Goal: Task Accomplishment & Management: Use online tool/utility

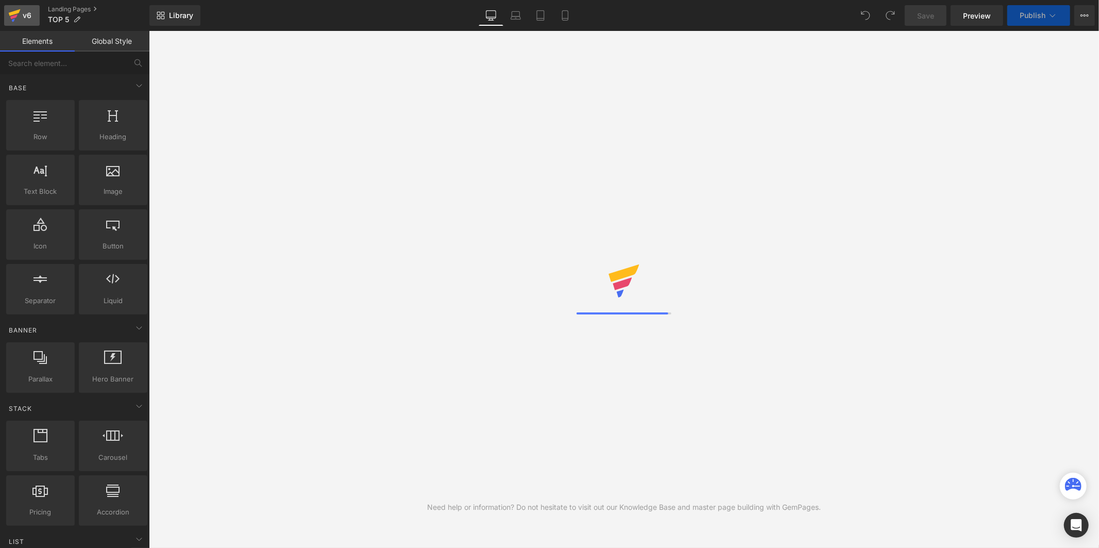
click at [23, 18] on div "v6" at bounding box center [27, 15] width 13 height 13
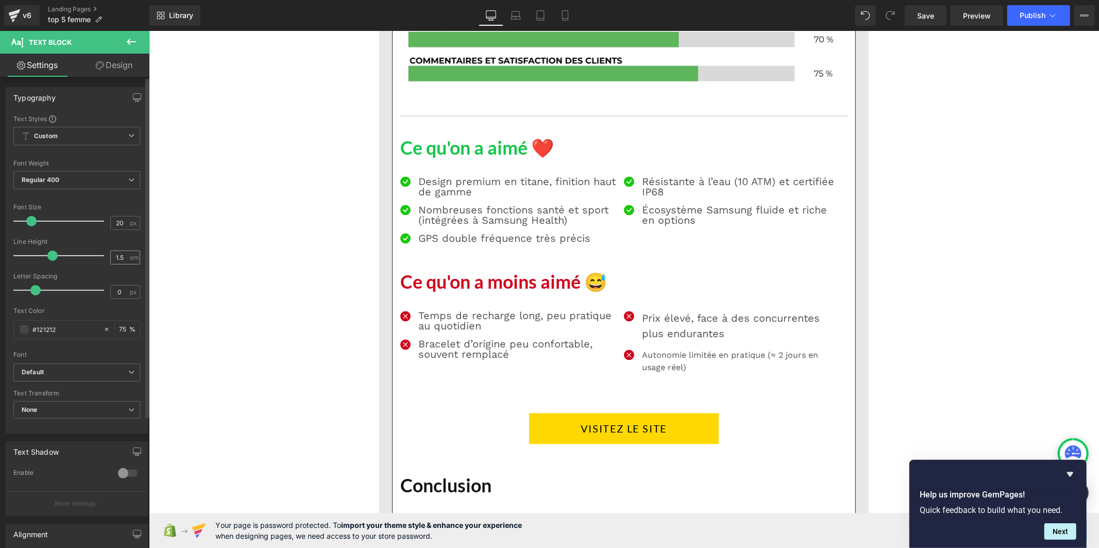
type input "1"
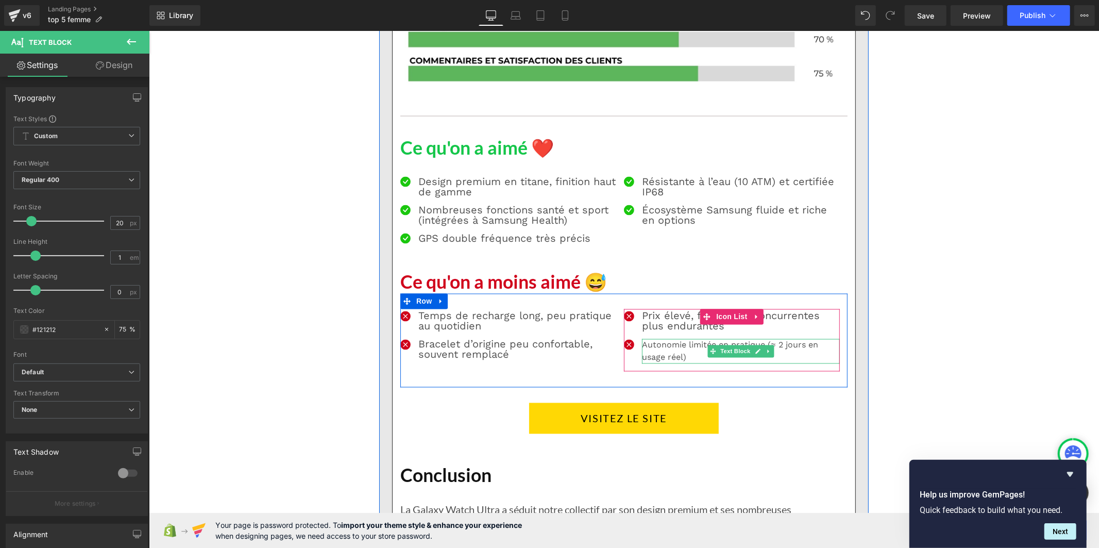
click at [652, 363] on p "Autonomie limitée en pratique (≈ 2 jours en usage réel)" at bounding box center [741, 351] width 198 height 25
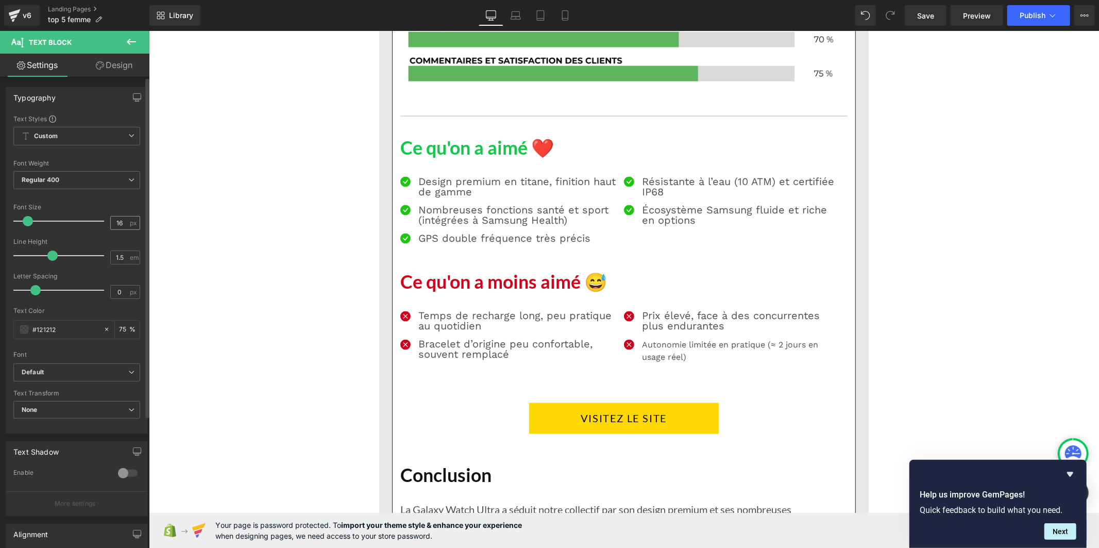
click at [130, 219] on div "16 px" at bounding box center [125, 223] width 30 height 14
click at [116, 222] on input "16" at bounding box center [120, 222] width 18 height 13
drag, startPoint x: 120, startPoint y: 222, endPoint x: 103, endPoint y: 226, distance: 17.4
click at [103, 226] on div "Font Size 16 px" at bounding box center [76, 221] width 127 height 35
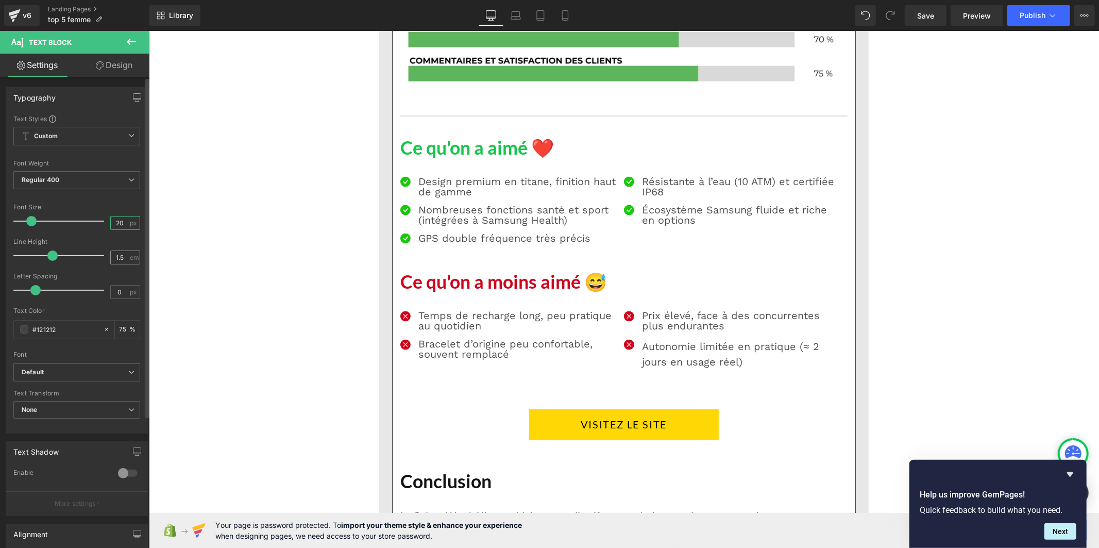
type input "20"
click at [125, 259] on div "1.5 em" at bounding box center [125, 257] width 30 height 14
click at [123, 259] on input "1.5" at bounding box center [120, 257] width 18 height 13
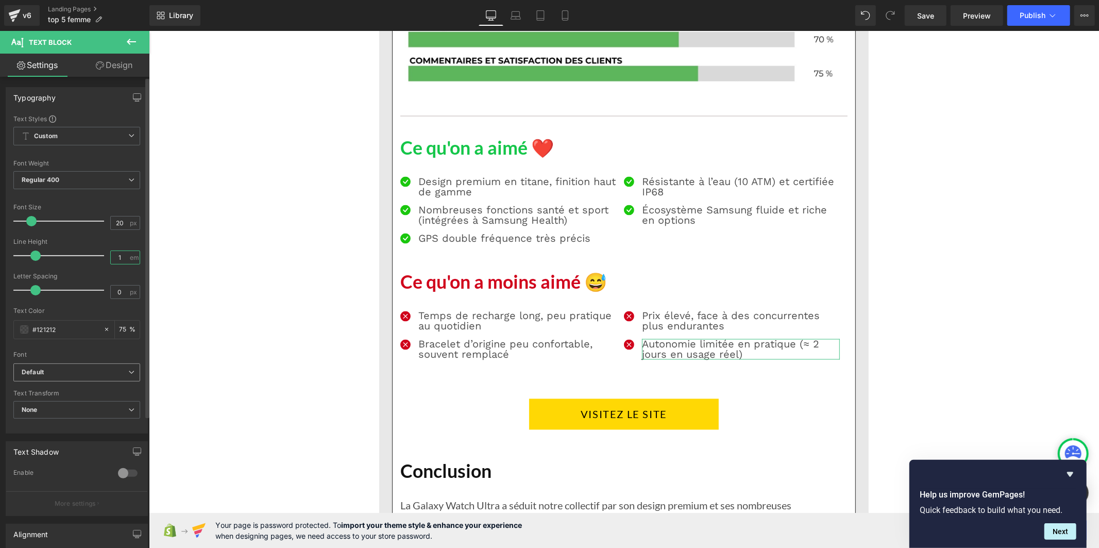
type input "1"
click at [89, 377] on b "Default" at bounding box center [75, 372] width 107 height 9
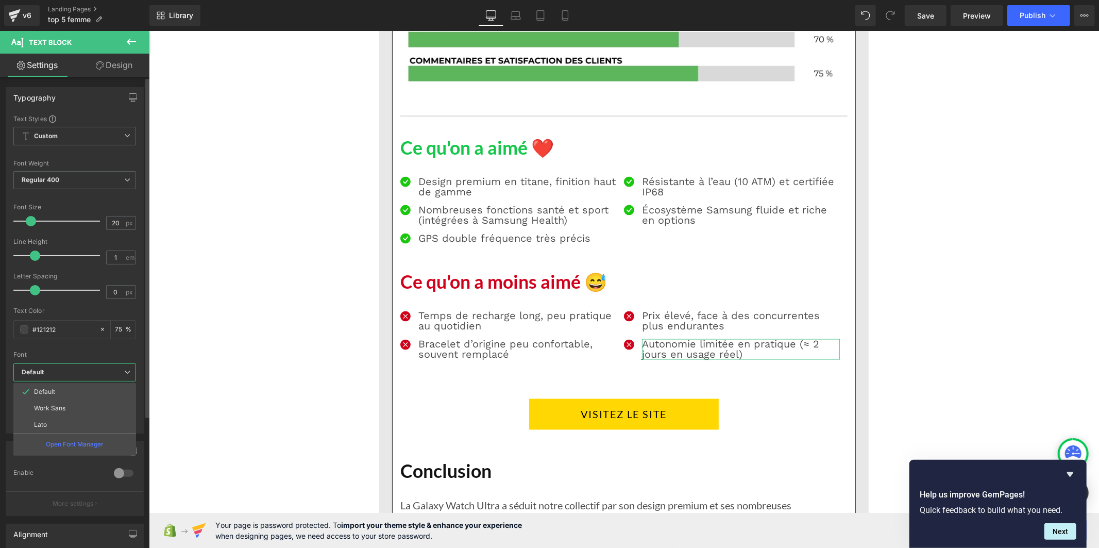
click at [56, 421] on li "Lato" at bounding box center [74, 424] width 123 height 16
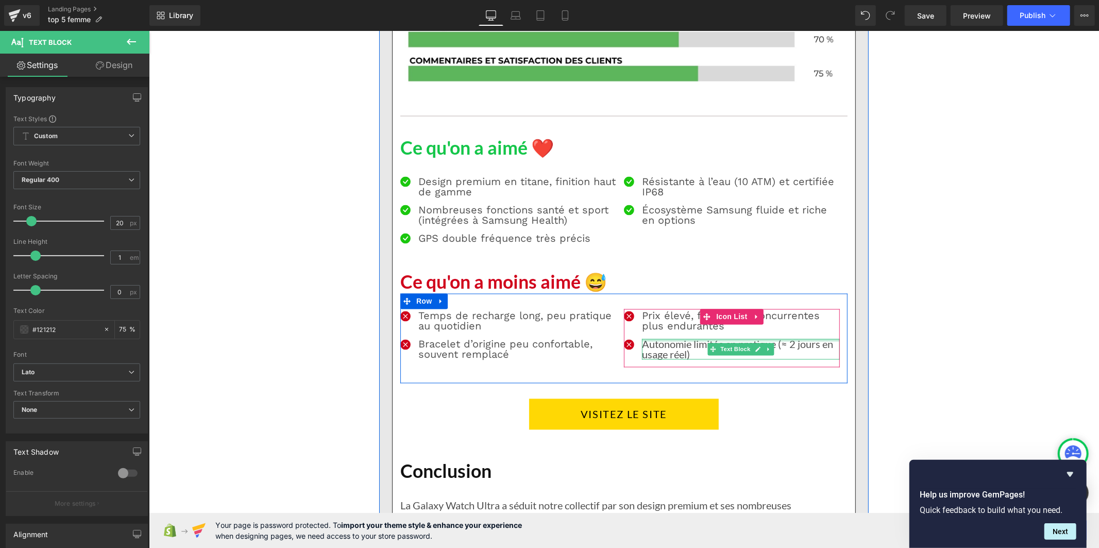
click at [662, 331] on p "Prix élevé, face à des concurrentes plus endurantes" at bounding box center [741, 320] width 198 height 21
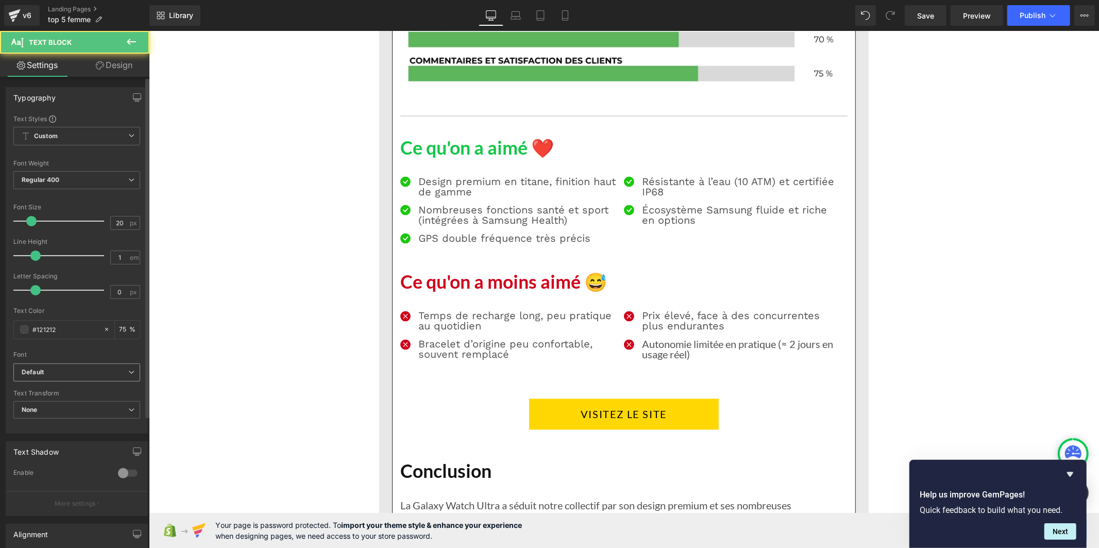
click at [90, 378] on span "Default" at bounding box center [76, 372] width 127 height 18
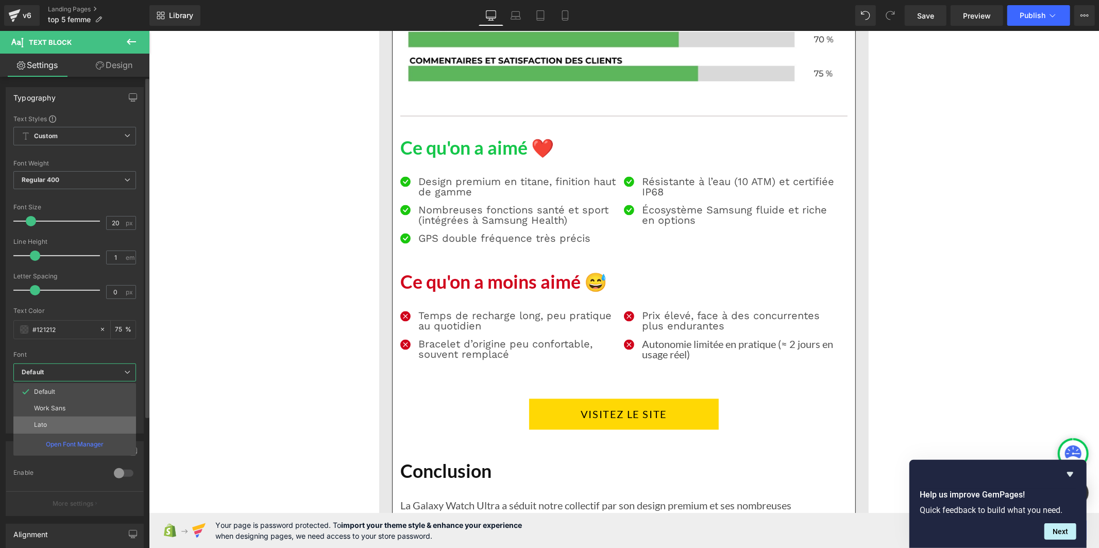
click at [78, 428] on li "Lato" at bounding box center [74, 424] width 123 height 16
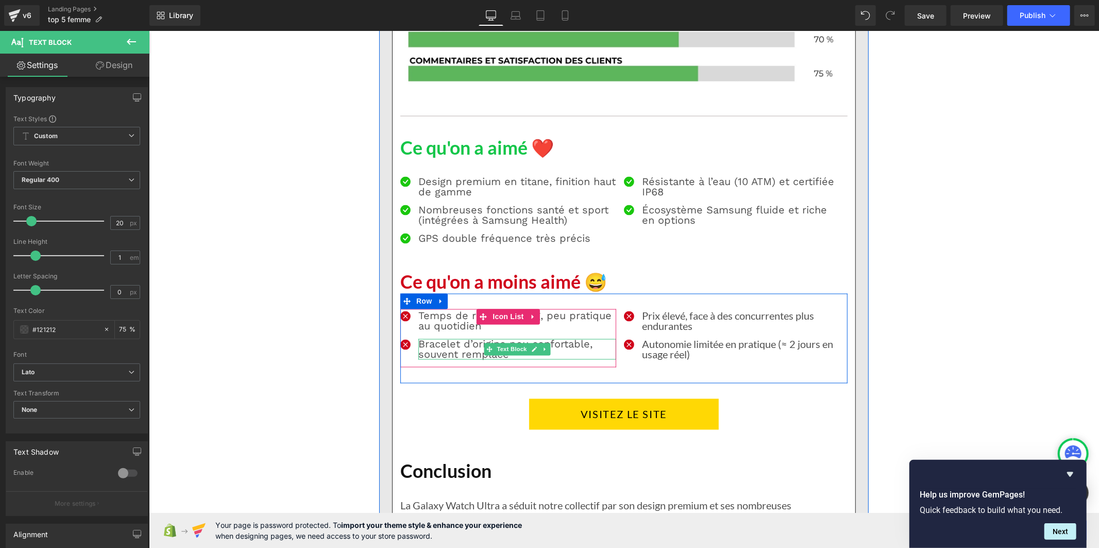
click at [470, 359] on p "Bracelet d’origine peu confortable, souvent remplacé" at bounding box center [517, 349] width 198 height 21
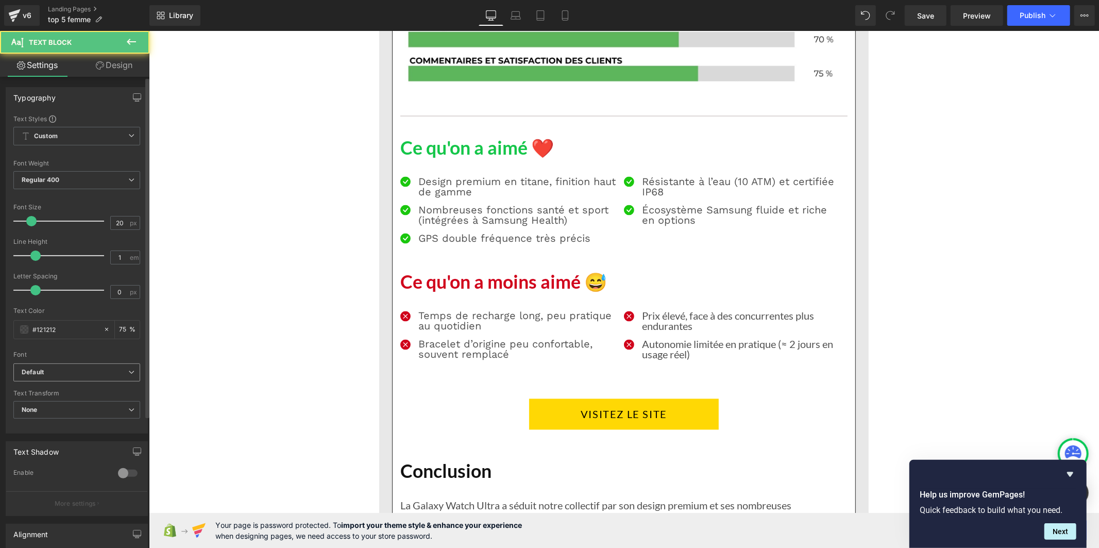
click at [100, 375] on b "Default" at bounding box center [75, 372] width 107 height 9
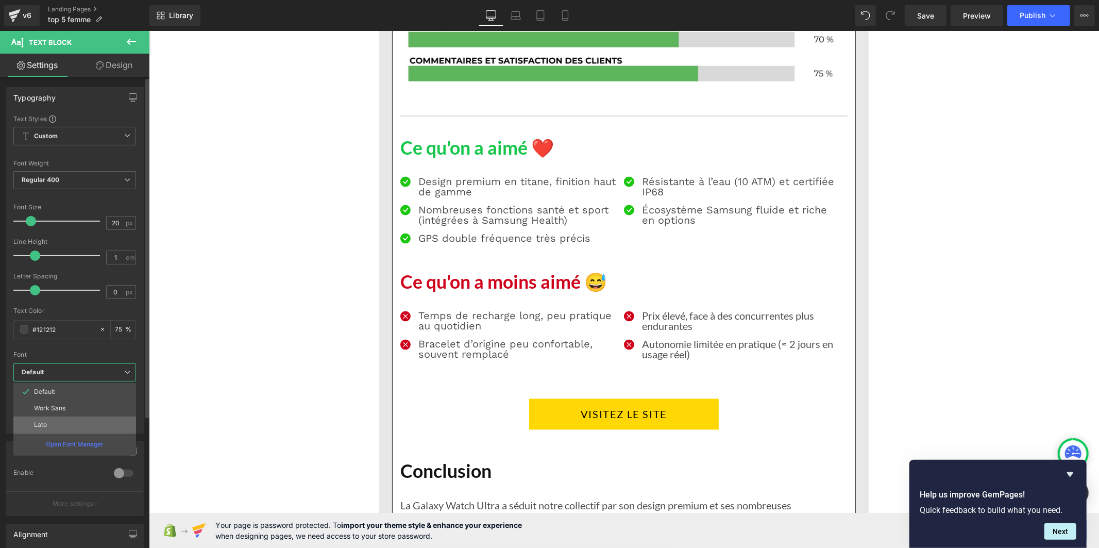
click at [94, 423] on li "Lato" at bounding box center [74, 424] width 123 height 16
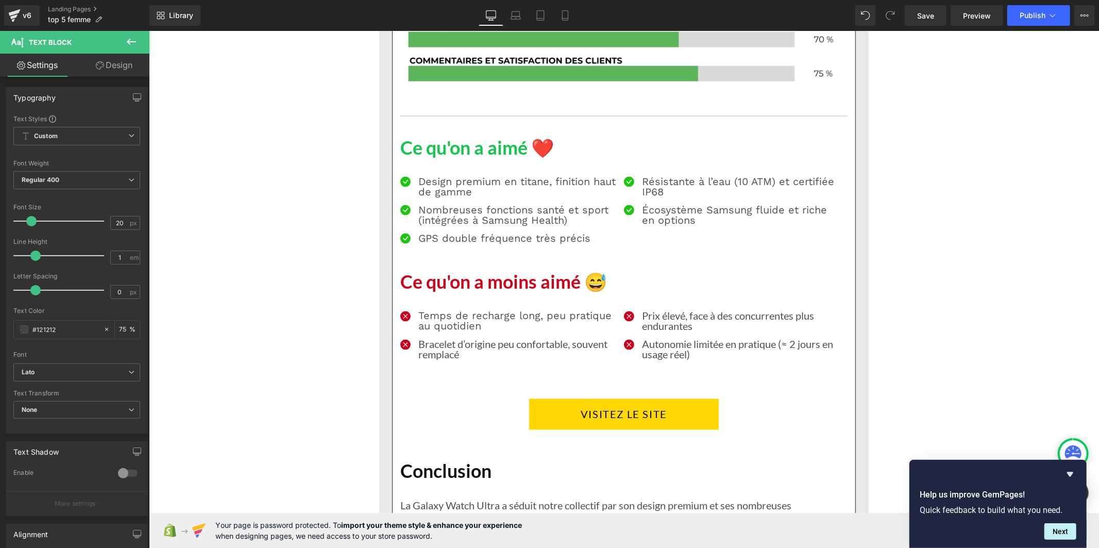
click at [425, 331] on p "Temps de recharge long, peu pratique au quotidien" at bounding box center [517, 320] width 198 height 21
click at [94, 373] on b "Default" at bounding box center [75, 372] width 107 height 9
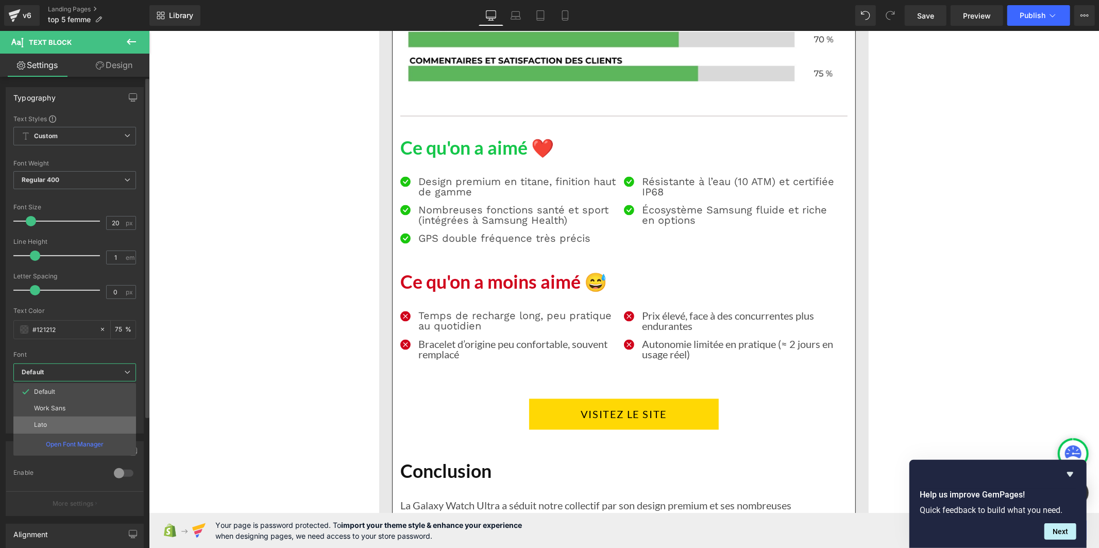
drag, startPoint x: 88, startPoint y: 423, endPoint x: 11, endPoint y: 361, distance: 99.3
click at [88, 423] on li "Lato" at bounding box center [74, 424] width 123 height 16
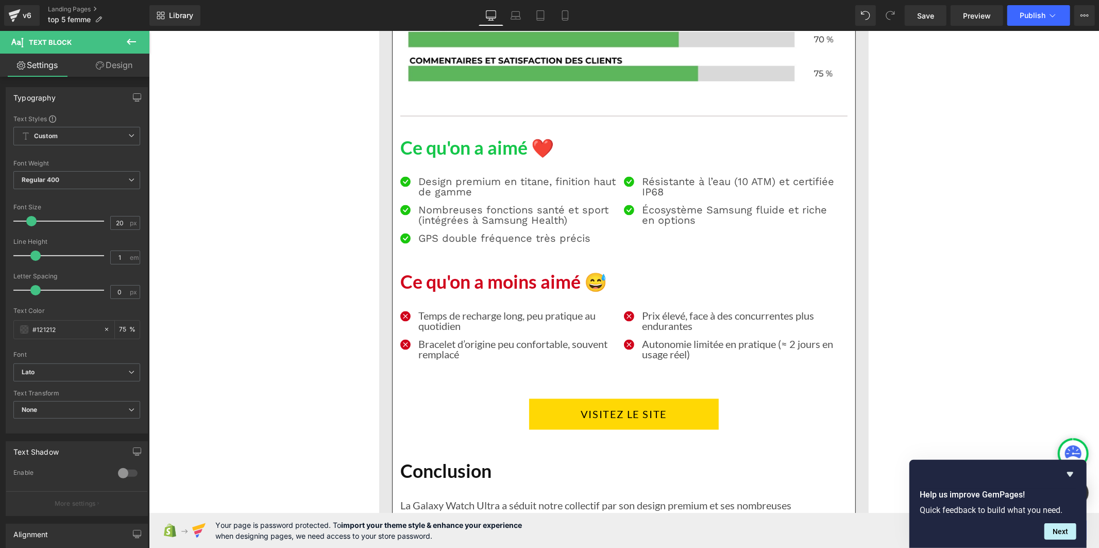
click at [148, 30] on div at bounding box center [148, 30] width 0 height 0
click at [85, 375] on b "Default" at bounding box center [75, 372] width 107 height 9
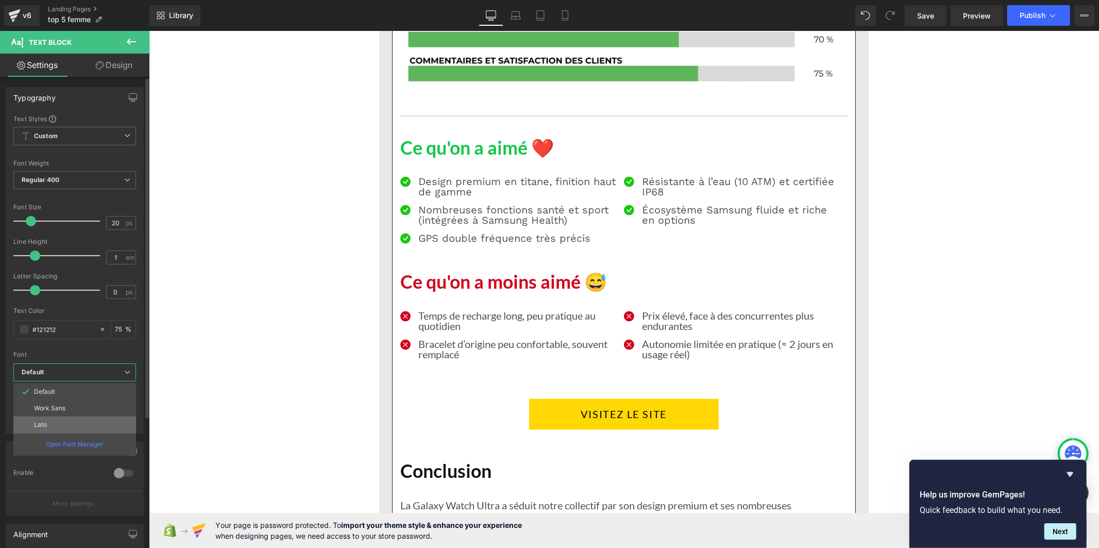
click at [75, 420] on li "Lato" at bounding box center [74, 424] width 123 height 16
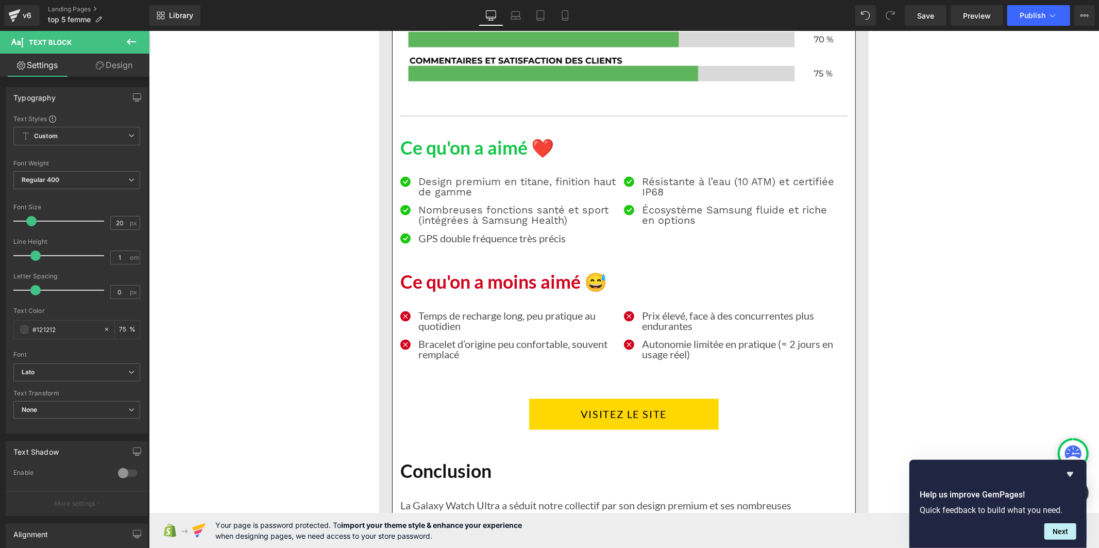
click at [461, 225] on div "Nombreuses fonctions santé et sport (intégrées à Samsung Health) Text Block" at bounding box center [517, 214] width 198 height 21
click at [75, 374] on b "Default" at bounding box center [75, 372] width 107 height 9
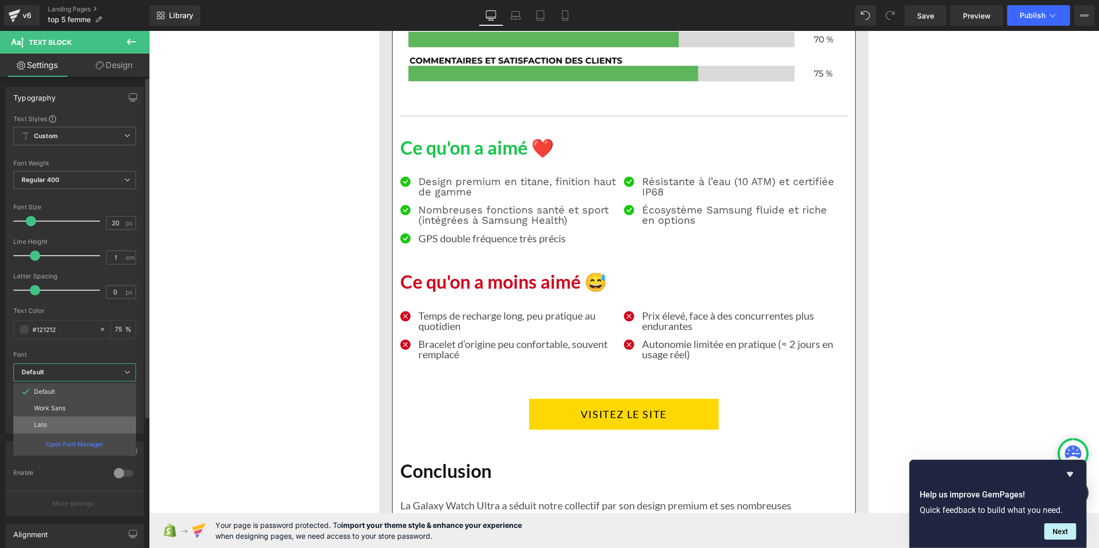
click at [75, 420] on li "Lato" at bounding box center [74, 424] width 123 height 16
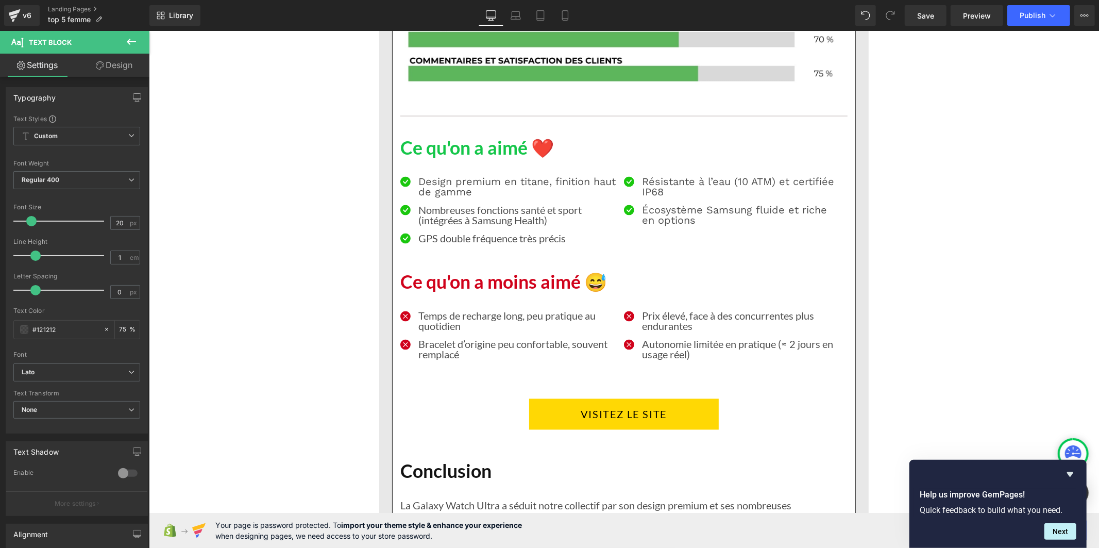
click at [461, 196] on p "Design premium en titane, finition haut de gamme" at bounding box center [517, 186] width 198 height 21
click at [120, 368] on b "Default" at bounding box center [75, 372] width 107 height 9
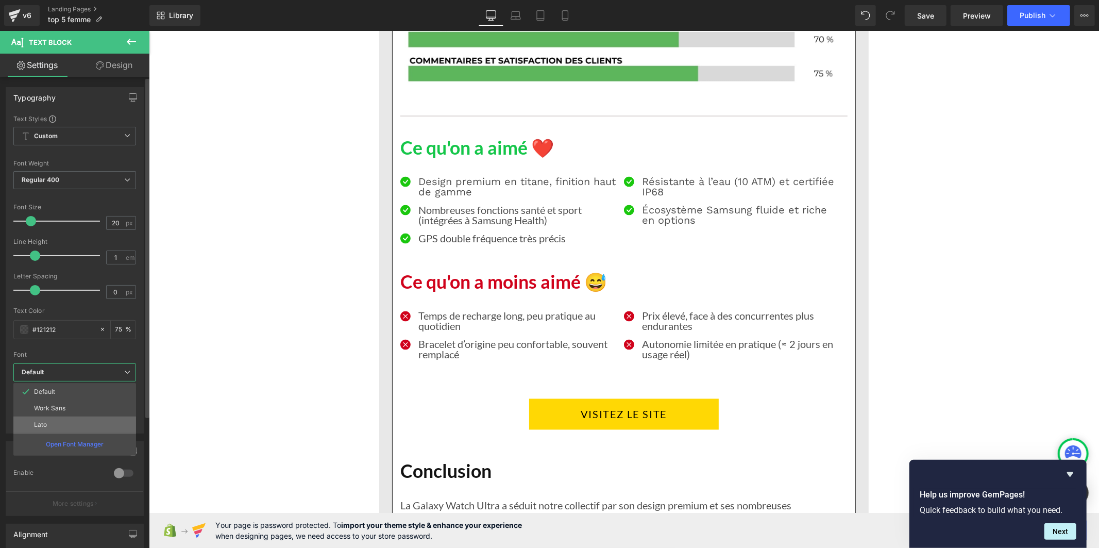
drag, startPoint x: 106, startPoint y: 425, endPoint x: 168, endPoint y: 300, distance: 139.0
click at [106, 425] on li "Lato" at bounding box center [74, 424] width 123 height 16
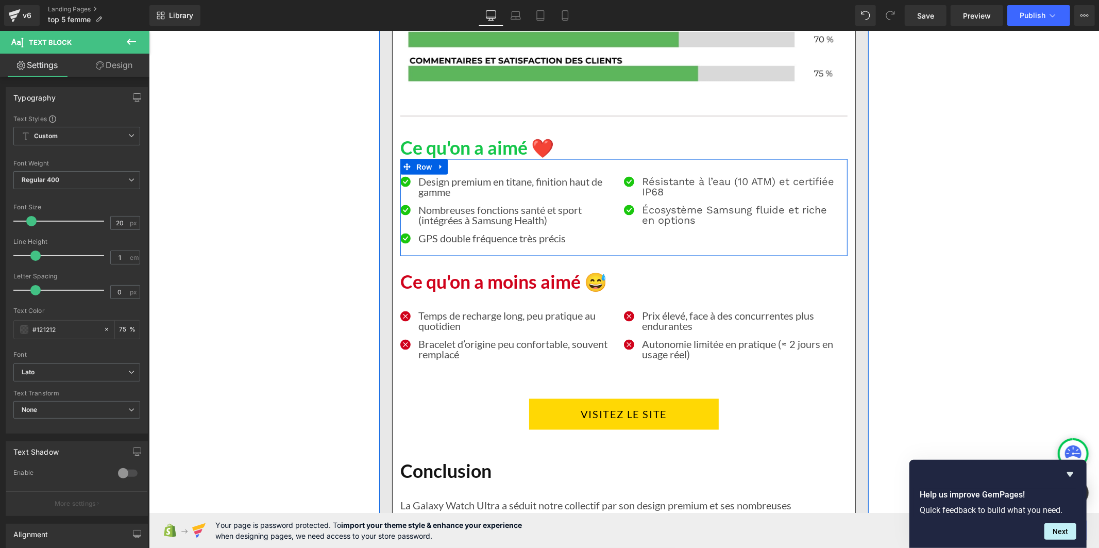
click at [647, 196] on p "Résistante à l’eau (10 ATM) et certifiée IP68" at bounding box center [741, 186] width 198 height 21
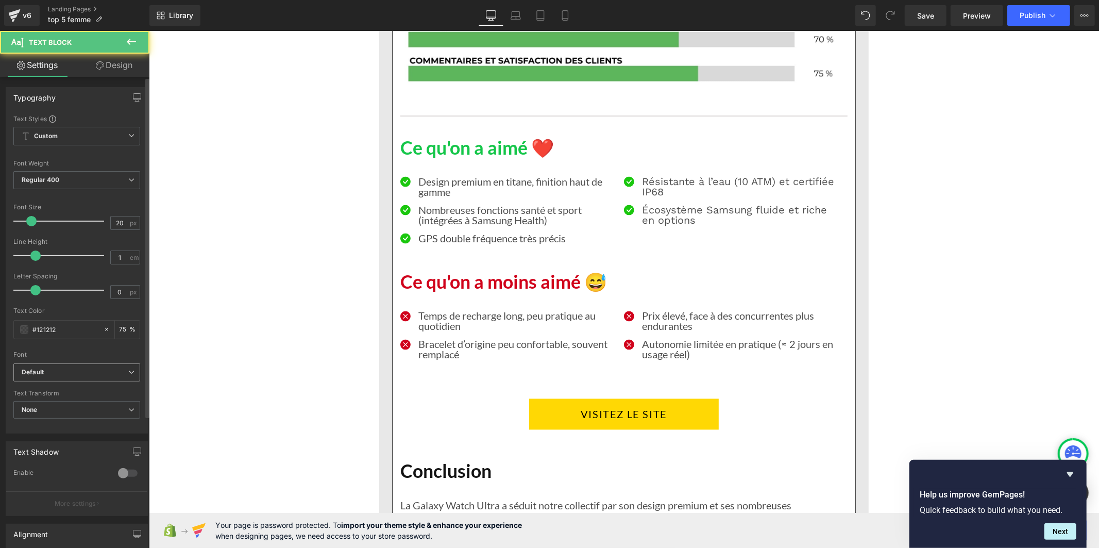
click at [85, 380] on span "Default" at bounding box center [76, 372] width 127 height 18
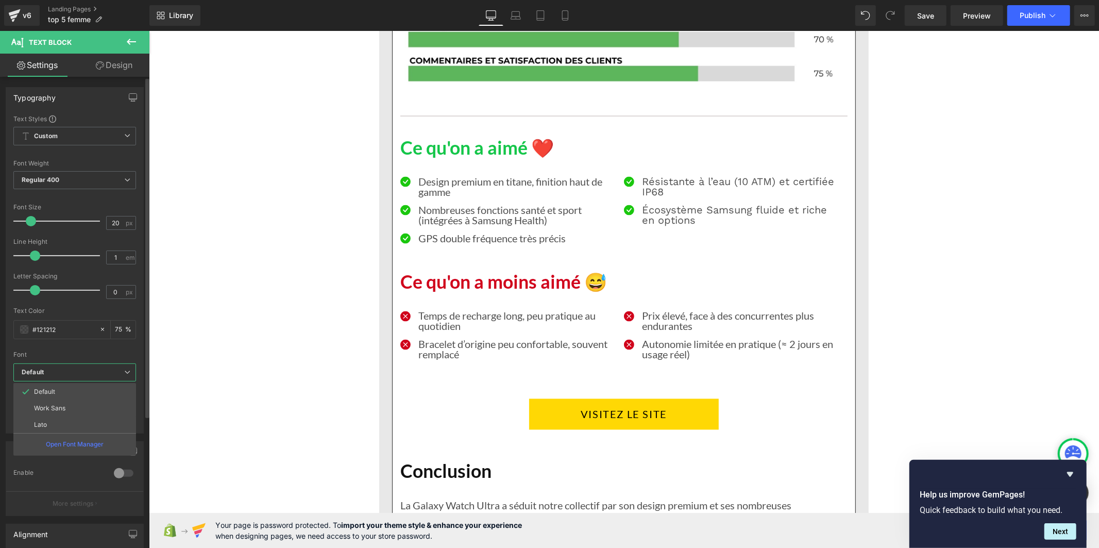
click at [79, 423] on li "Lato" at bounding box center [74, 424] width 123 height 16
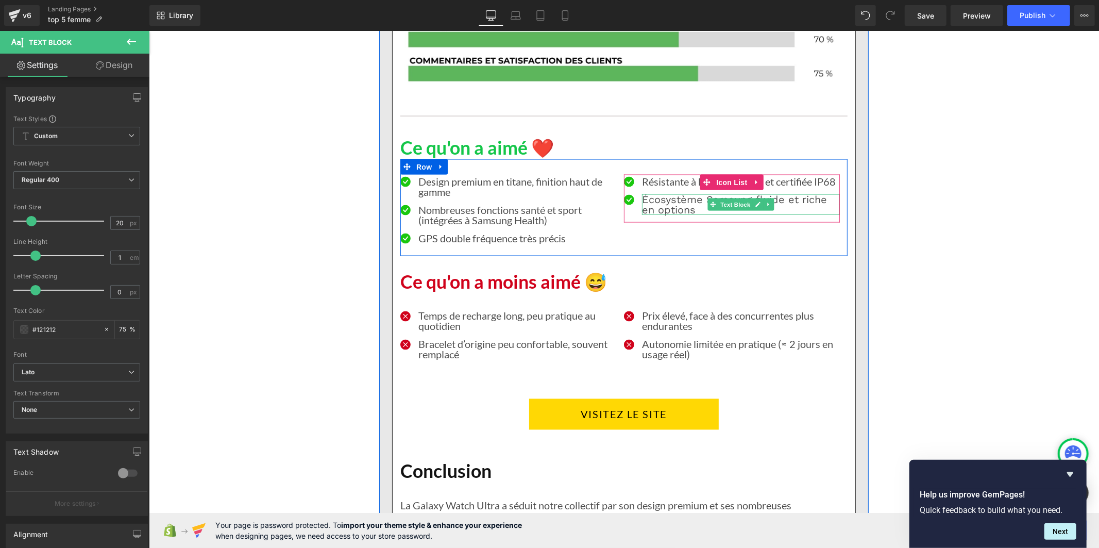
click at [661, 214] on p "Écosystème Samsung fluide et riche en options" at bounding box center [741, 204] width 198 height 21
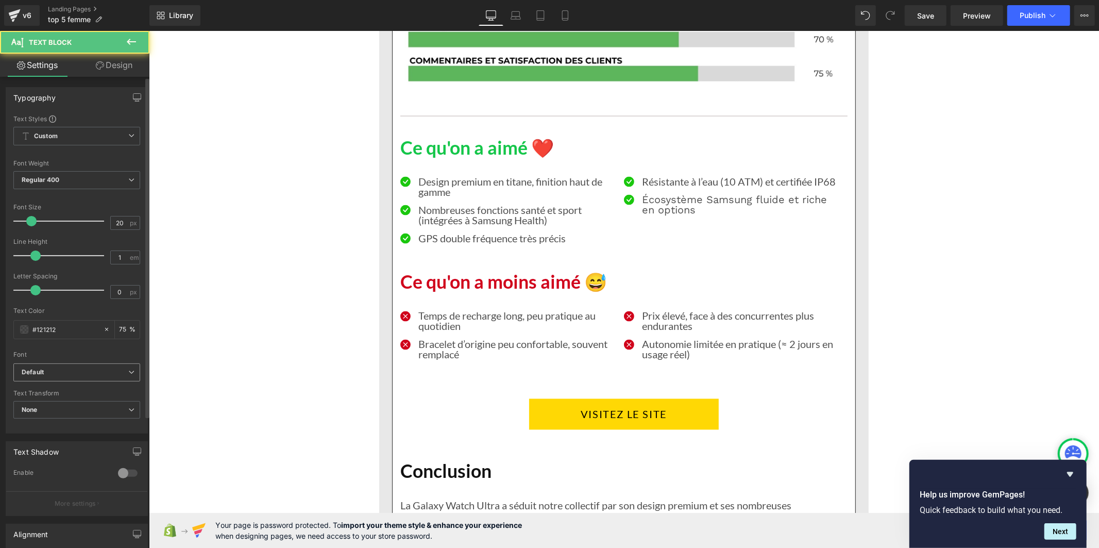
click at [119, 377] on b "Default" at bounding box center [75, 372] width 107 height 9
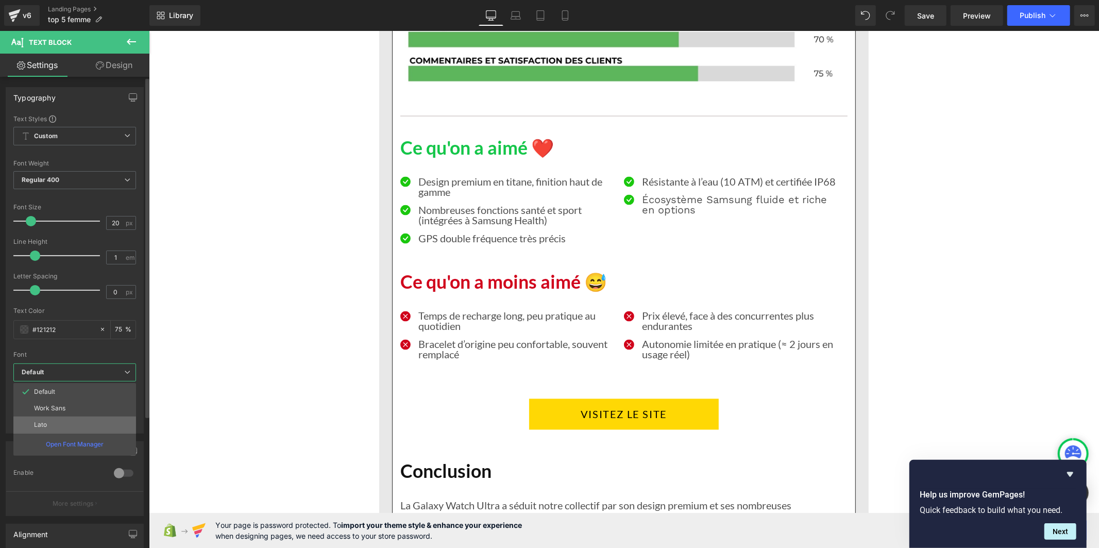
drag, startPoint x: 95, startPoint y: 424, endPoint x: 114, endPoint y: 322, distance: 103.7
click at [95, 424] on li "Lato" at bounding box center [74, 424] width 123 height 16
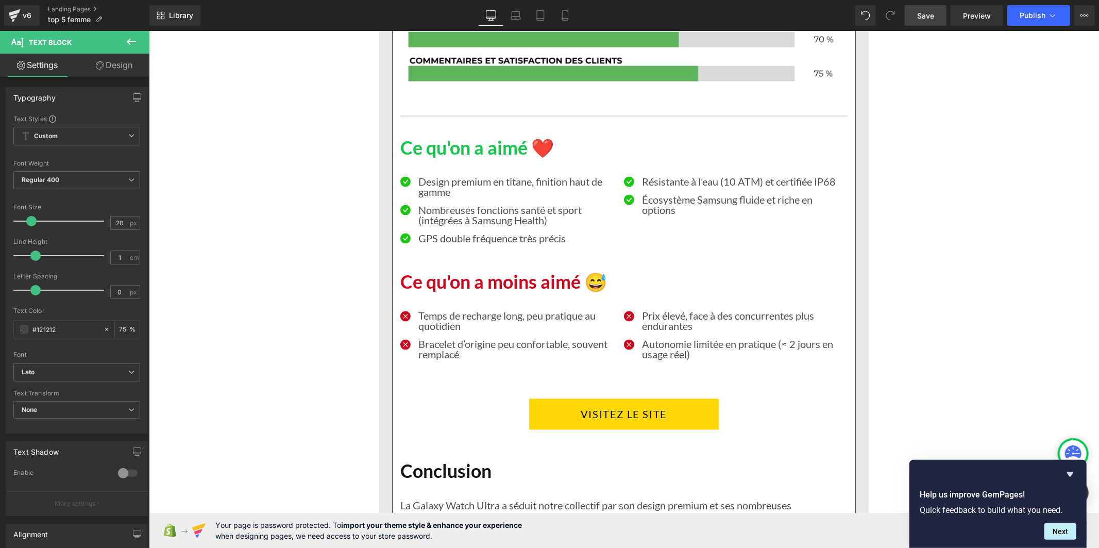
drag, startPoint x: 930, startPoint y: 11, endPoint x: 549, endPoint y: 240, distance: 444.7
click at [930, 11] on span "Save" at bounding box center [925, 15] width 17 height 11
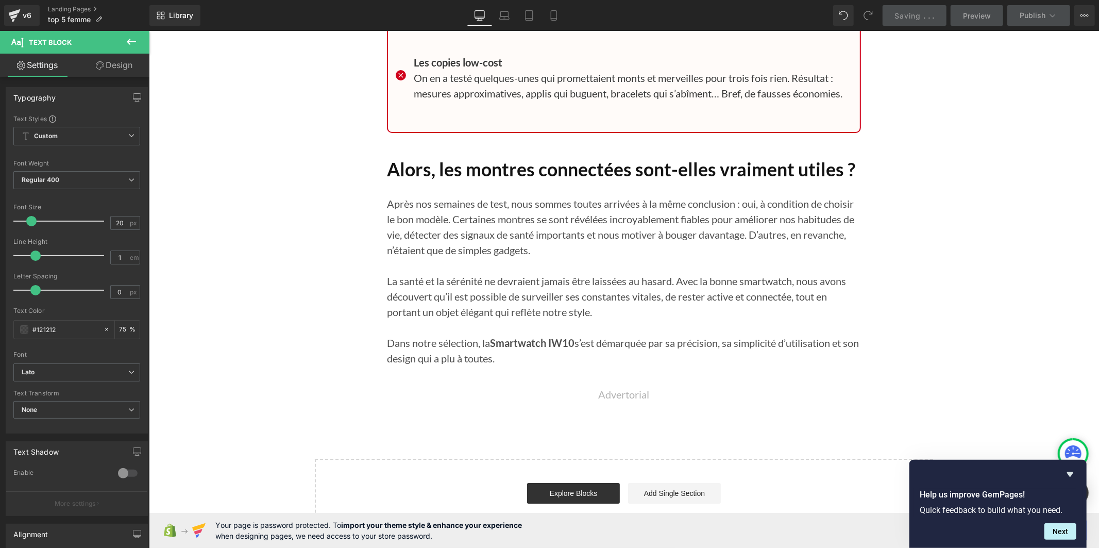
scroll to position [9766, 0]
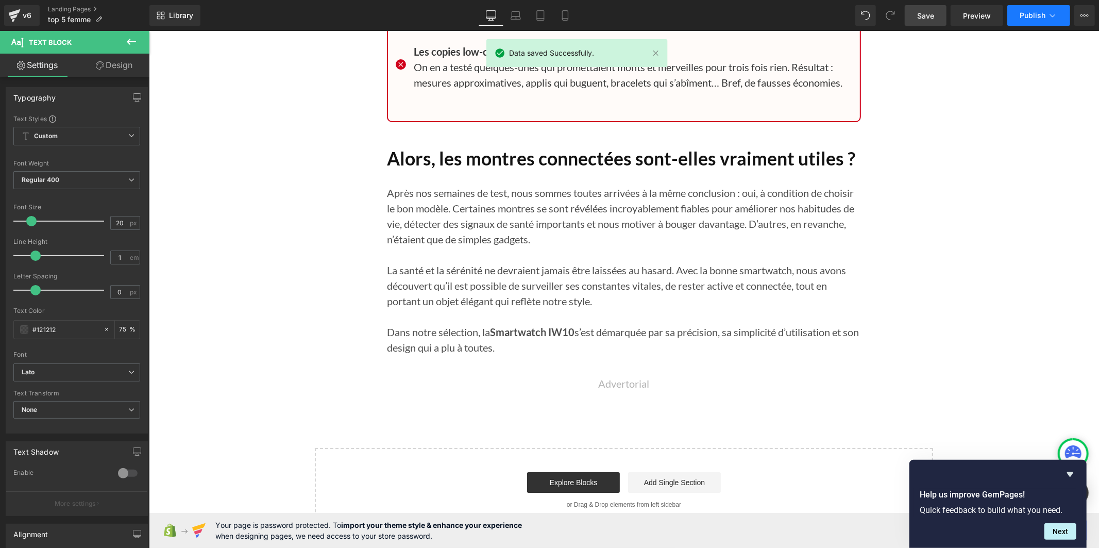
click at [1054, 17] on icon at bounding box center [1053, 15] width 10 height 10
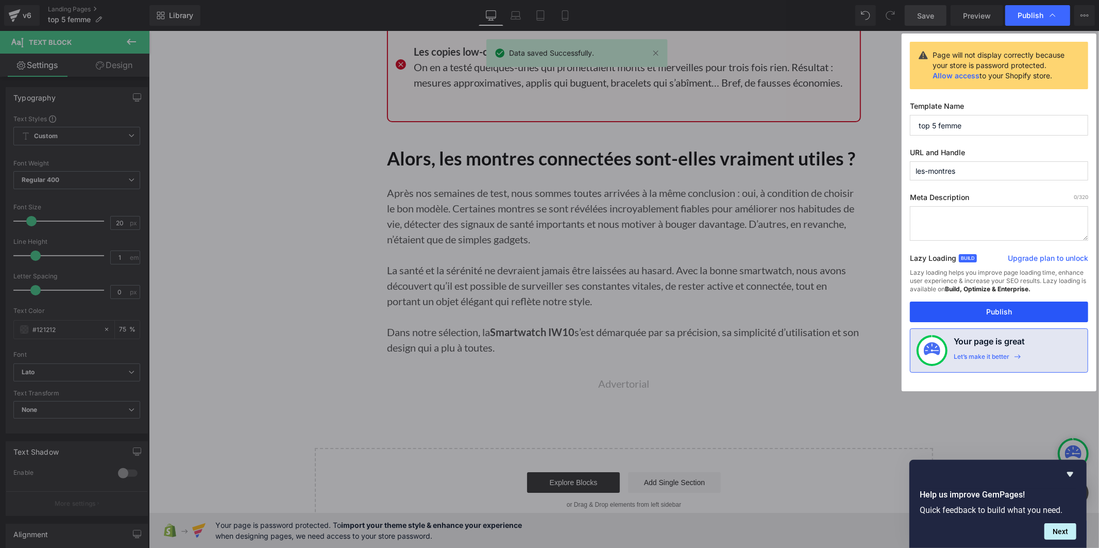
click at [982, 310] on button "Publish" at bounding box center [999, 311] width 178 height 21
